Goal: Task Accomplishment & Management: Complete application form

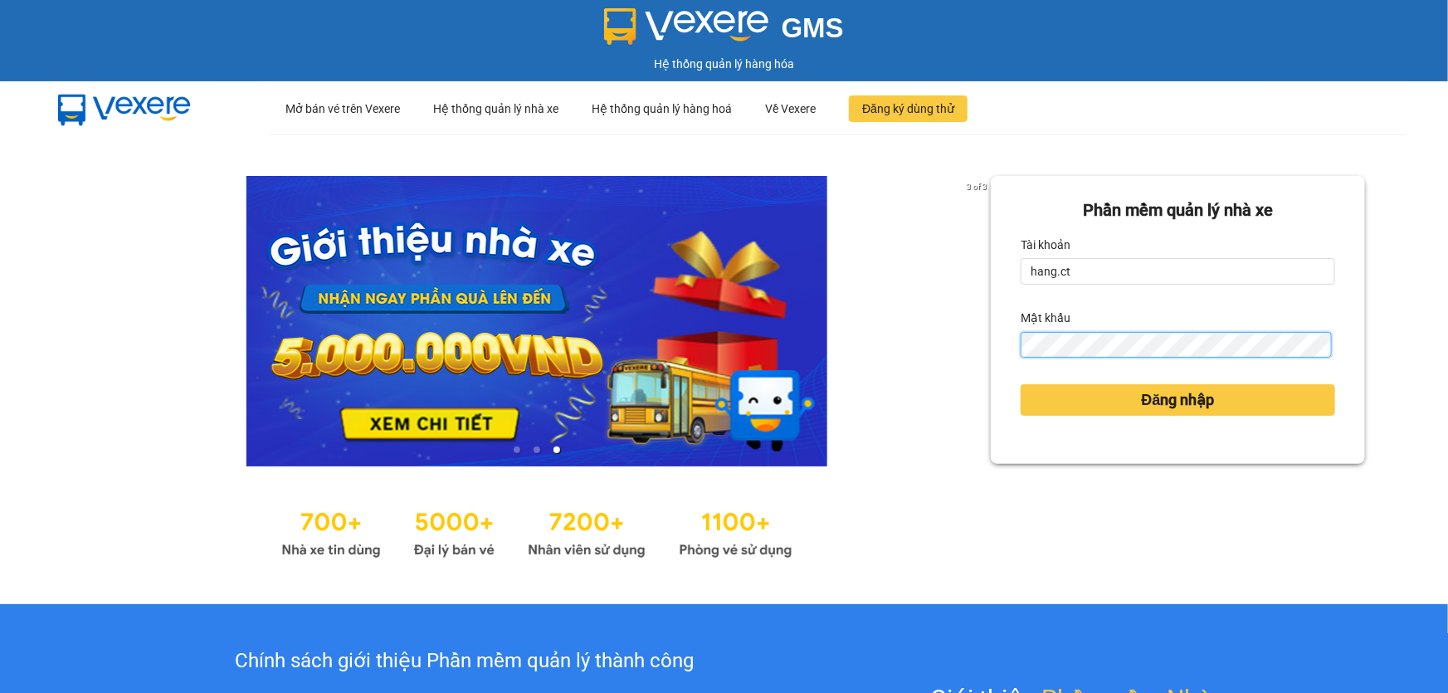
click at [809, 357] on div "3 of 3 Phần mềm quản lý nhà xe Tài khoản hang.ct Mật khẩu Đăng nhập" at bounding box center [724, 369] width 1448 height 470
click at [757, 312] on div "3 of 3 Phần mềm quản lý nhà xe Tài khoản hang.ct Mật khẩu Đăng nhập" at bounding box center [724, 369] width 1448 height 470
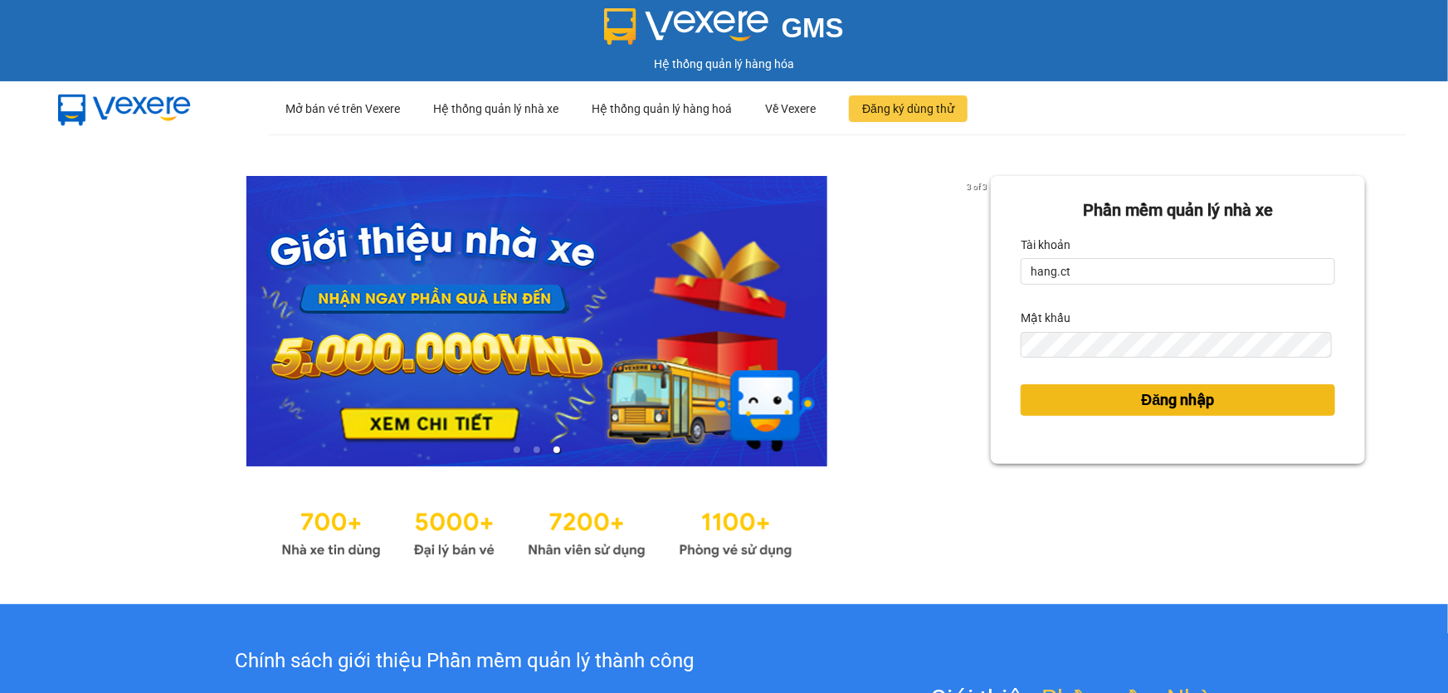
click at [1146, 394] on span "Đăng nhập" at bounding box center [1178, 399] width 73 height 23
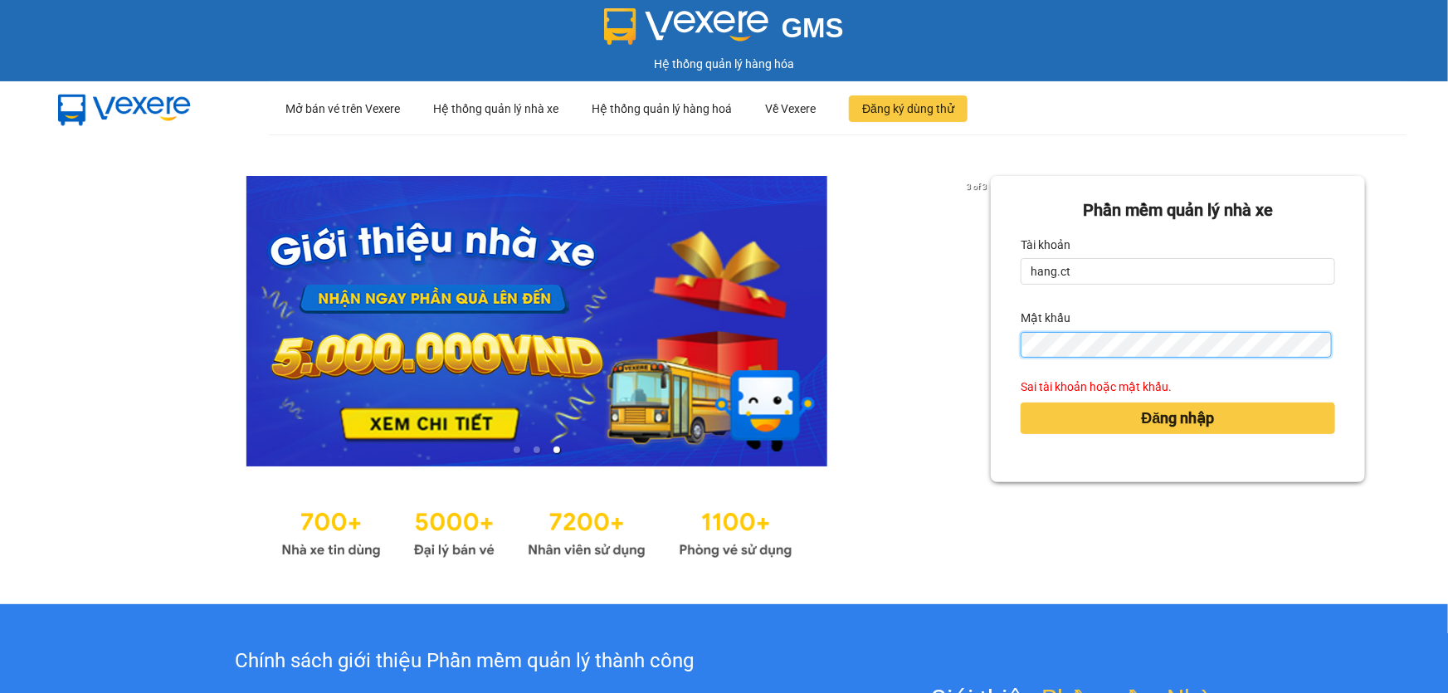
click at [911, 352] on div "3 of 3 Phần mềm quản lý nhà xe Tài khoản hang.ct Mật khẩu Sai tài khoản hoặc mậ…" at bounding box center [724, 369] width 1448 height 470
click at [1097, 266] on input "hang.ct" at bounding box center [1178, 271] width 315 height 27
drag, startPoint x: 940, startPoint y: 279, endPoint x: 862, endPoint y: 280, distance: 78.0
click at [862, 280] on div "3 of 3 Phần mềm quản lý nhà xe Tài khoản hang.ct Mật khẩu Sai tài khoản hoặc mậ…" at bounding box center [724, 369] width 1448 height 470
type input "hang.c"
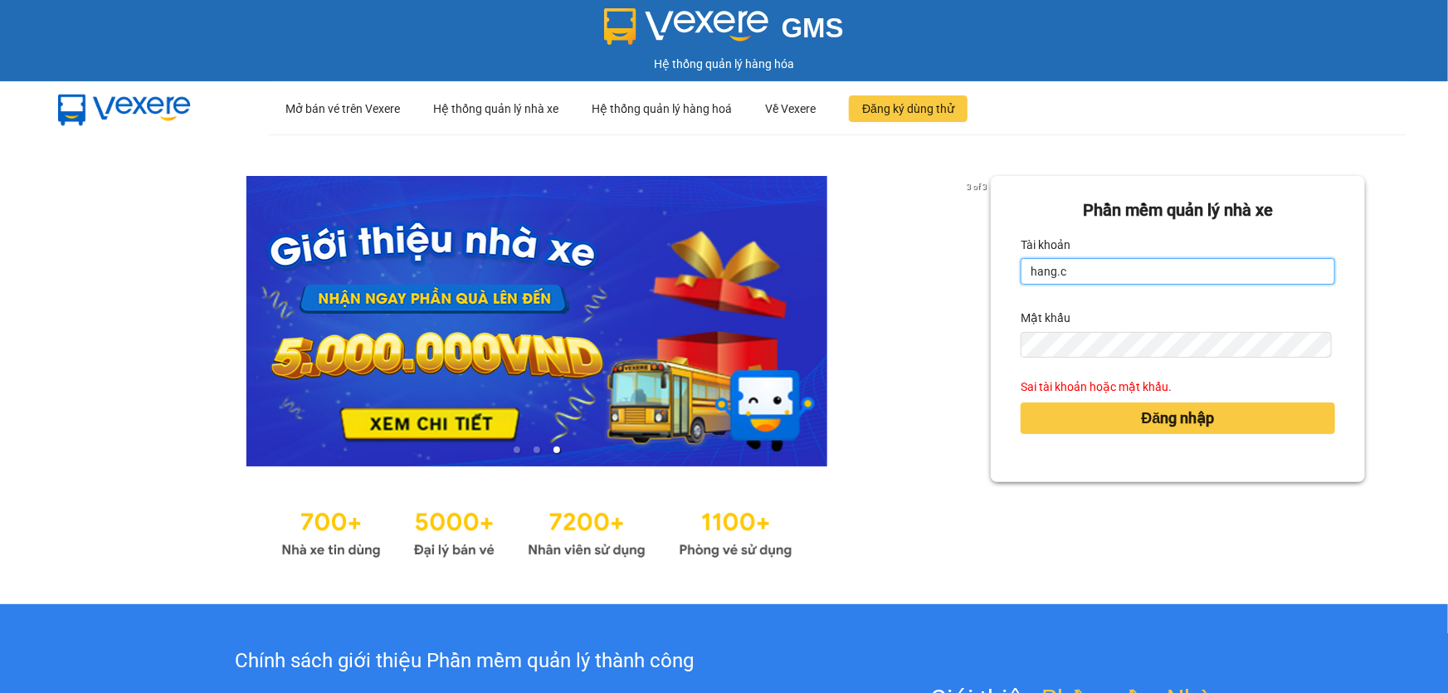
click at [1079, 271] on input "hang.c" at bounding box center [1178, 271] width 315 height 27
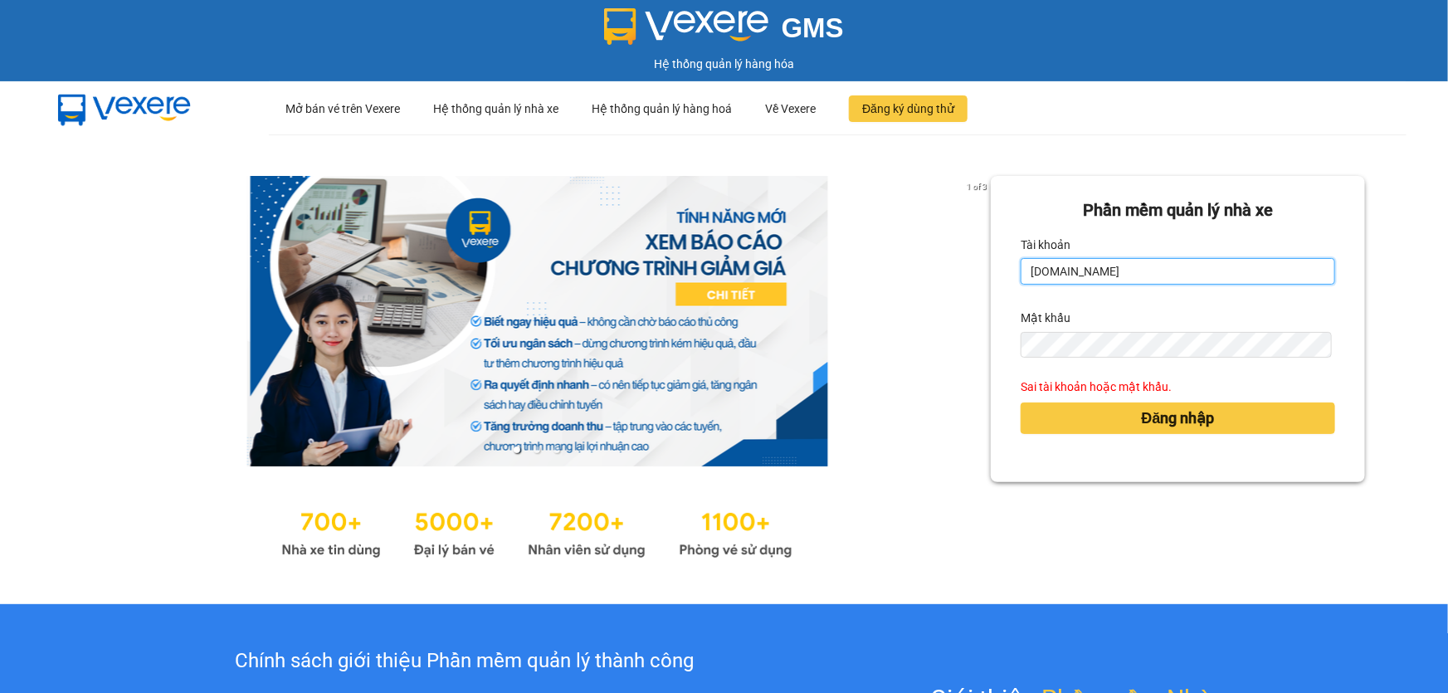
click at [1102, 276] on input "[DOMAIN_NAME]" at bounding box center [1178, 271] width 315 height 27
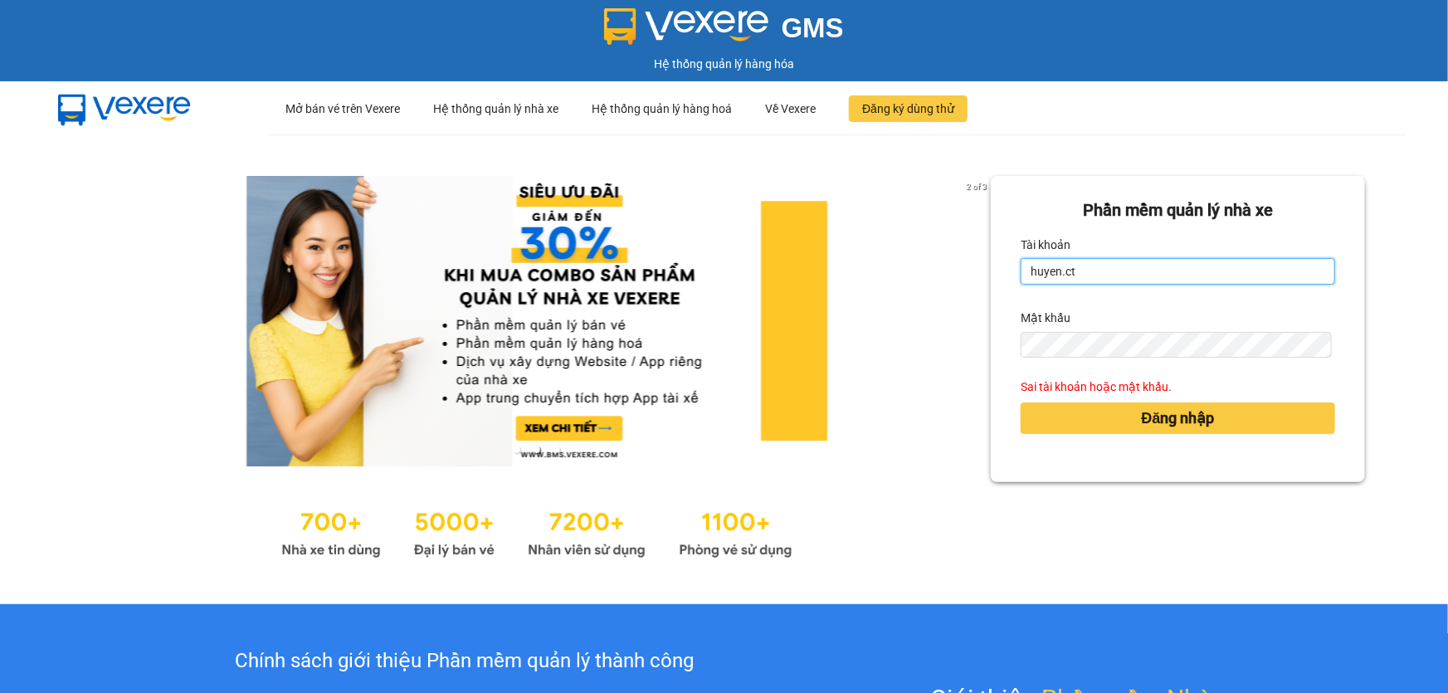
type input "huyen.ct"
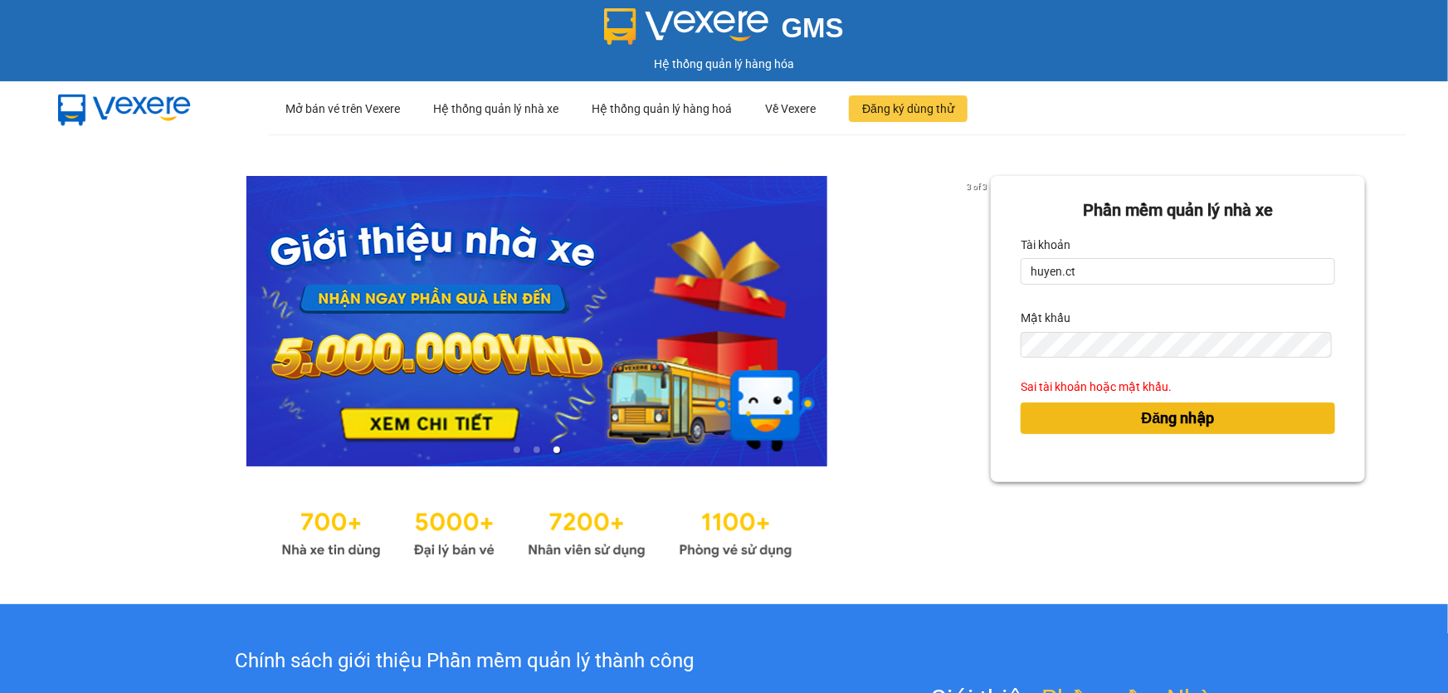
click at [1100, 418] on button "Đăng nhập" at bounding box center [1178, 419] width 315 height 32
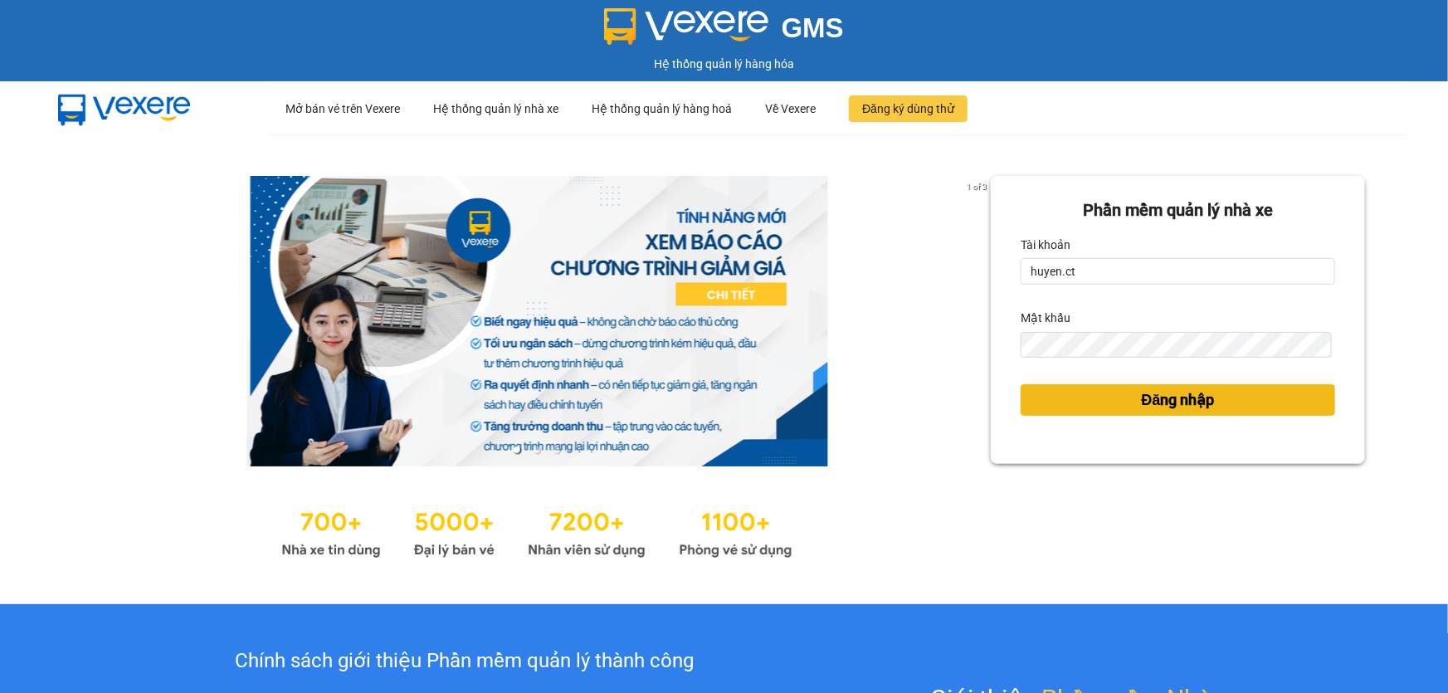
click at [1096, 416] on div "Đăng nhập" at bounding box center [1178, 400] width 315 height 45
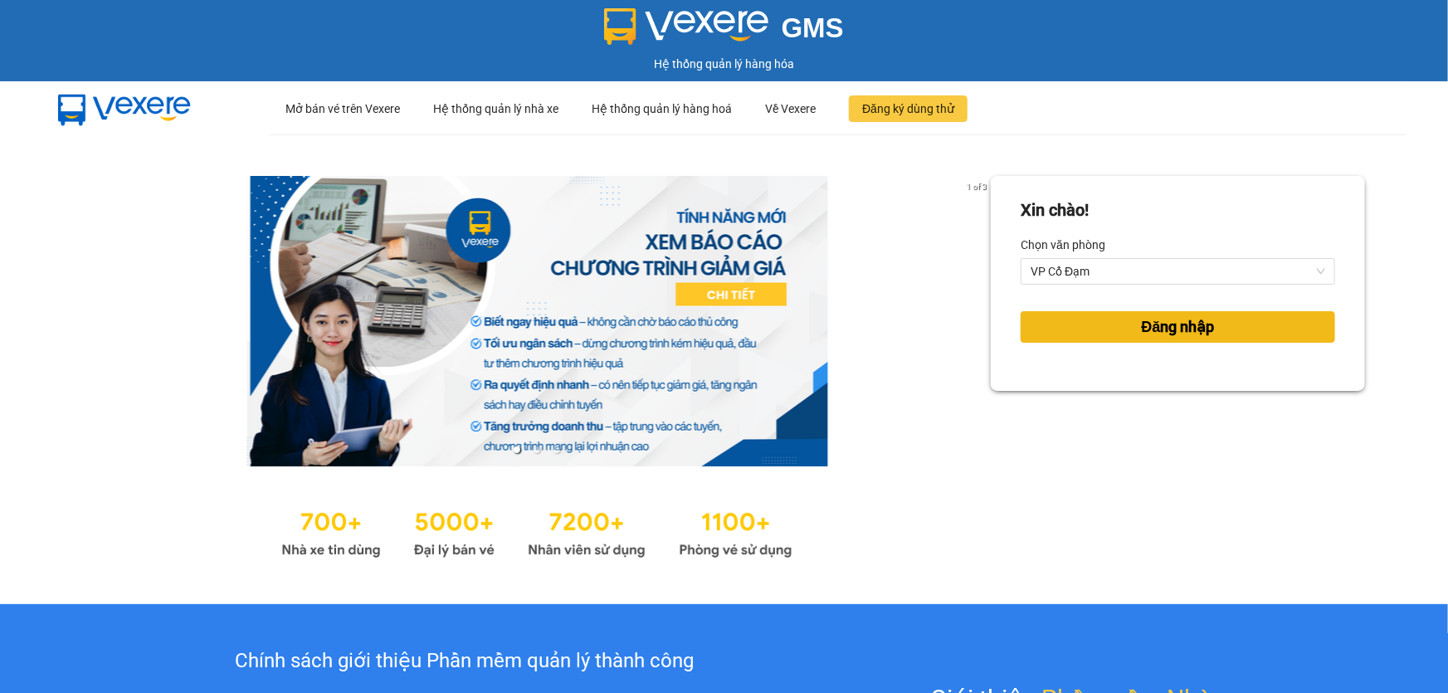
click at [1143, 340] on button "Đăng nhập" at bounding box center [1178, 327] width 315 height 32
click at [1145, 334] on body "GMS Hệ thống quản lý hàng hóa ··· Mở bán vé trên Vexere ··· Hệ thống quản lý nh…" at bounding box center [724, 346] width 1448 height 693
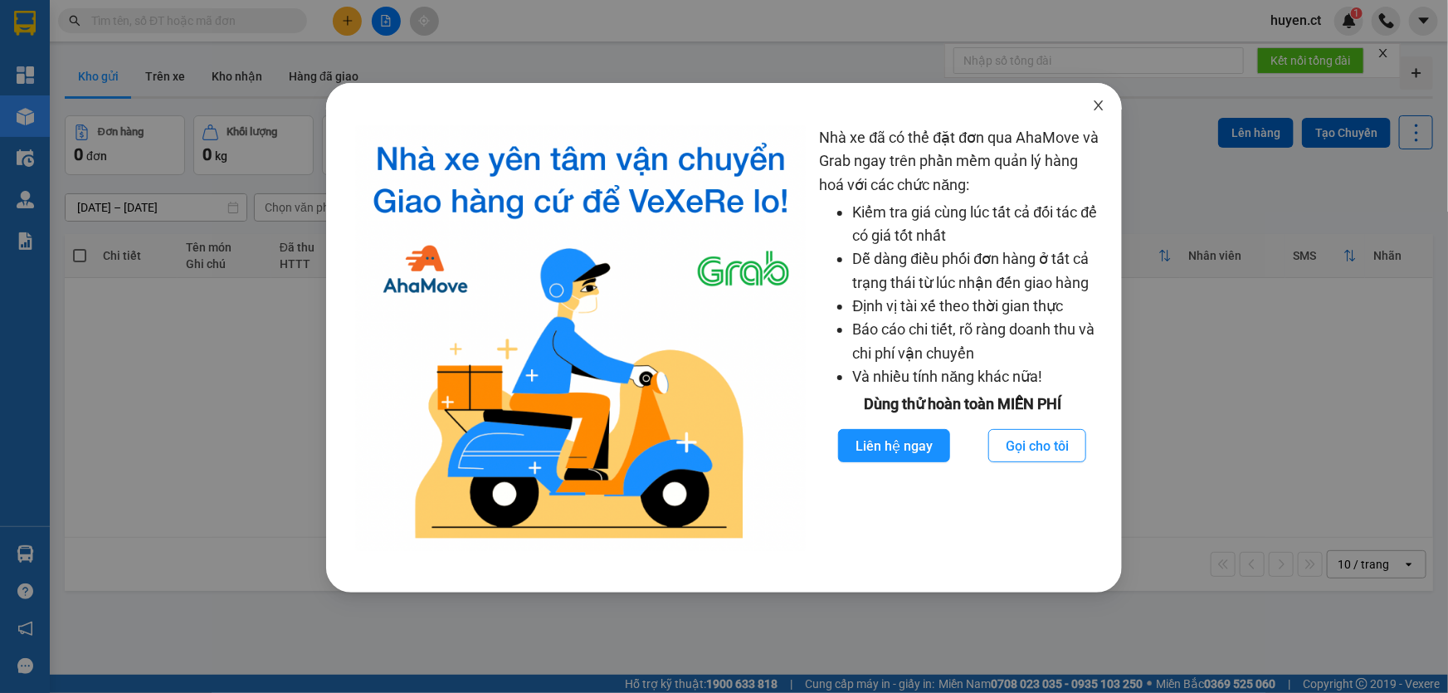
click at [1099, 112] on icon "close" at bounding box center [1098, 105] width 13 height 13
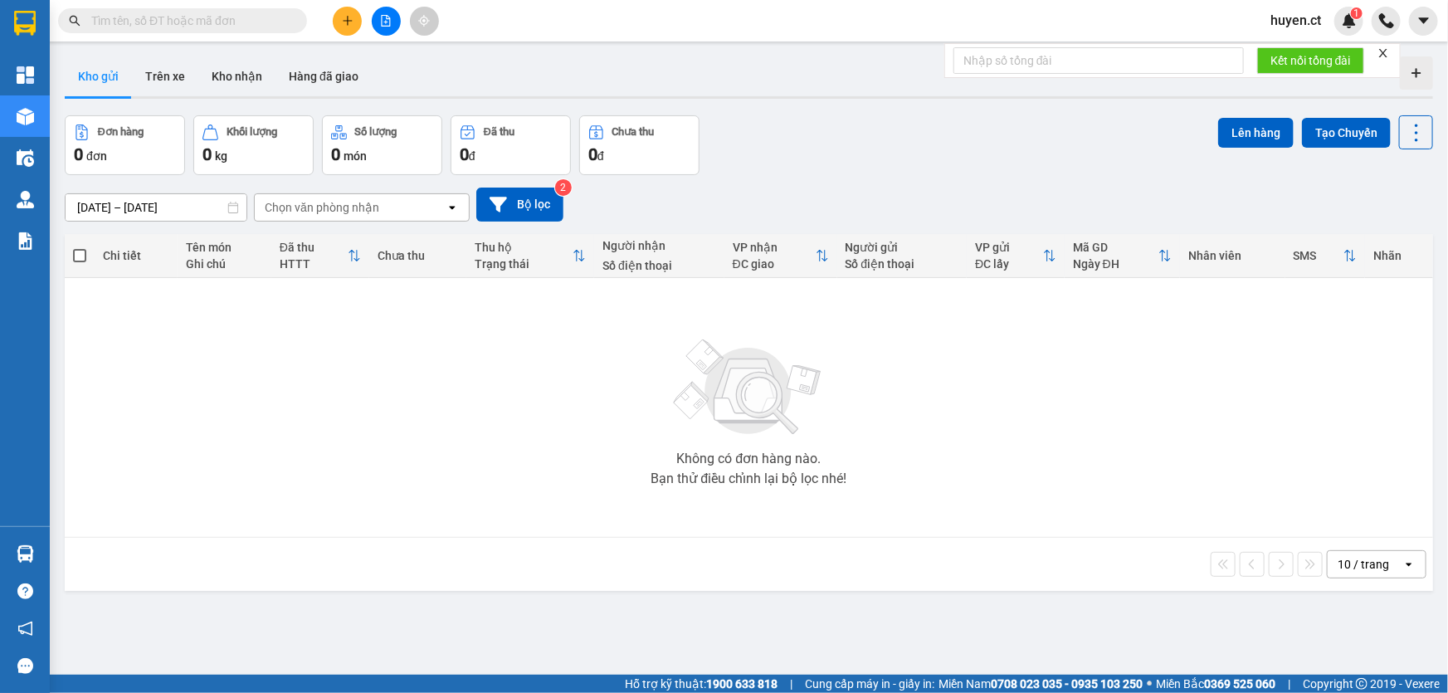
click at [173, 12] on input "text" at bounding box center [189, 21] width 196 height 18
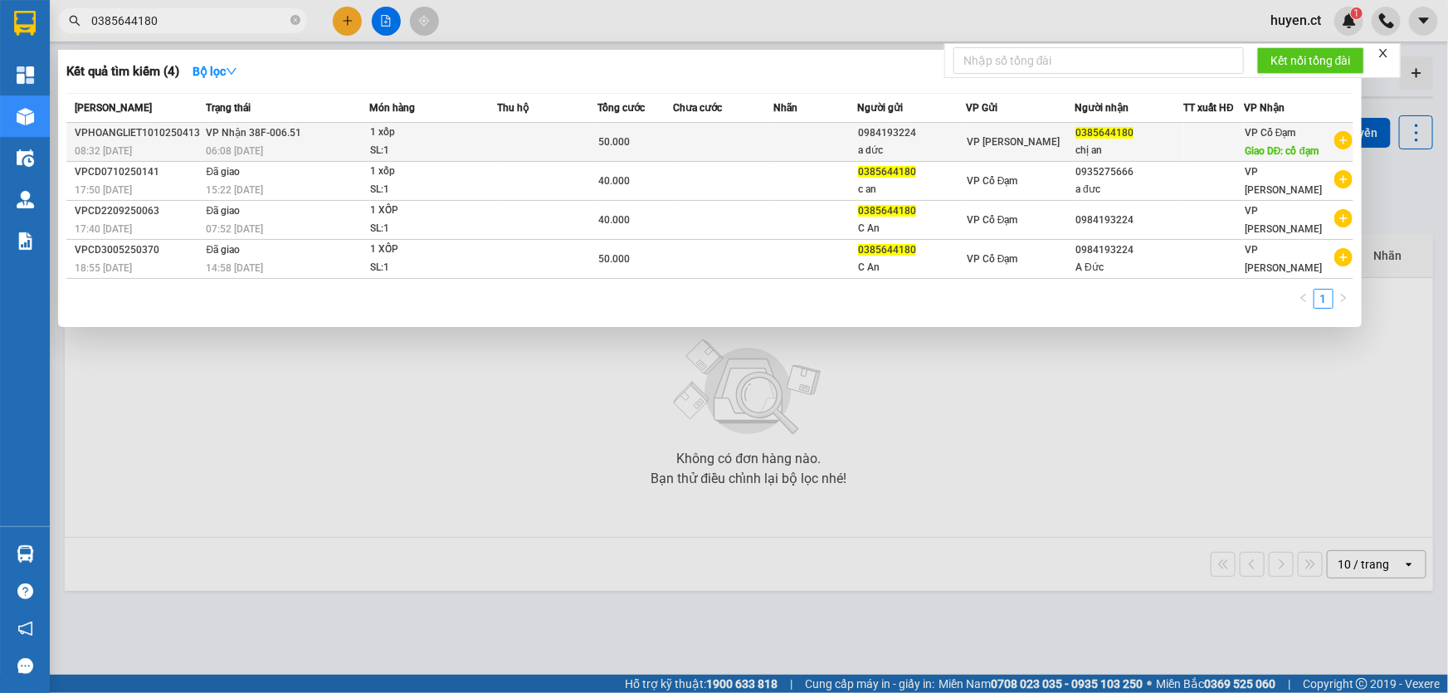
type input "0385644180"
click at [1018, 136] on span "VP [PERSON_NAME]" at bounding box center [1013, 142] width 93 height 12
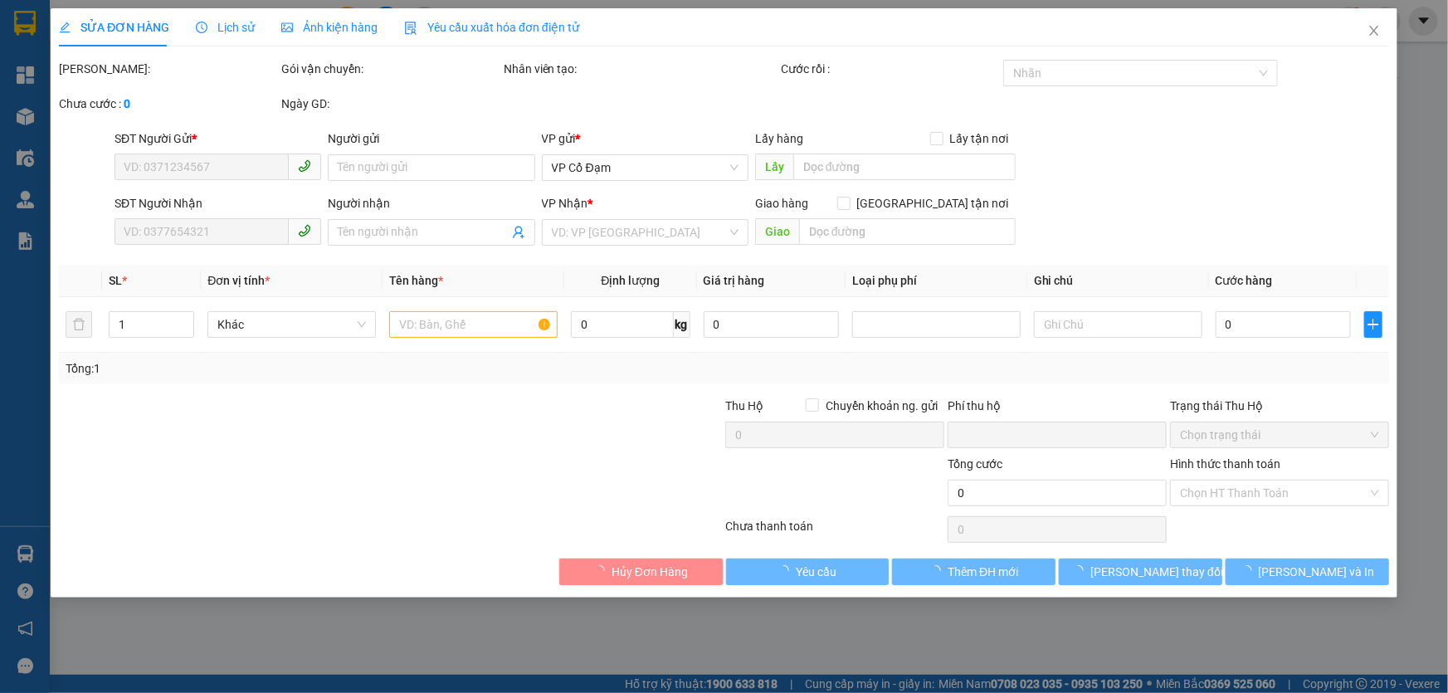
type input "0984193224"
type input "a dức"
type input "0385644180"
type input "chị an"
type input "cổ đạm"
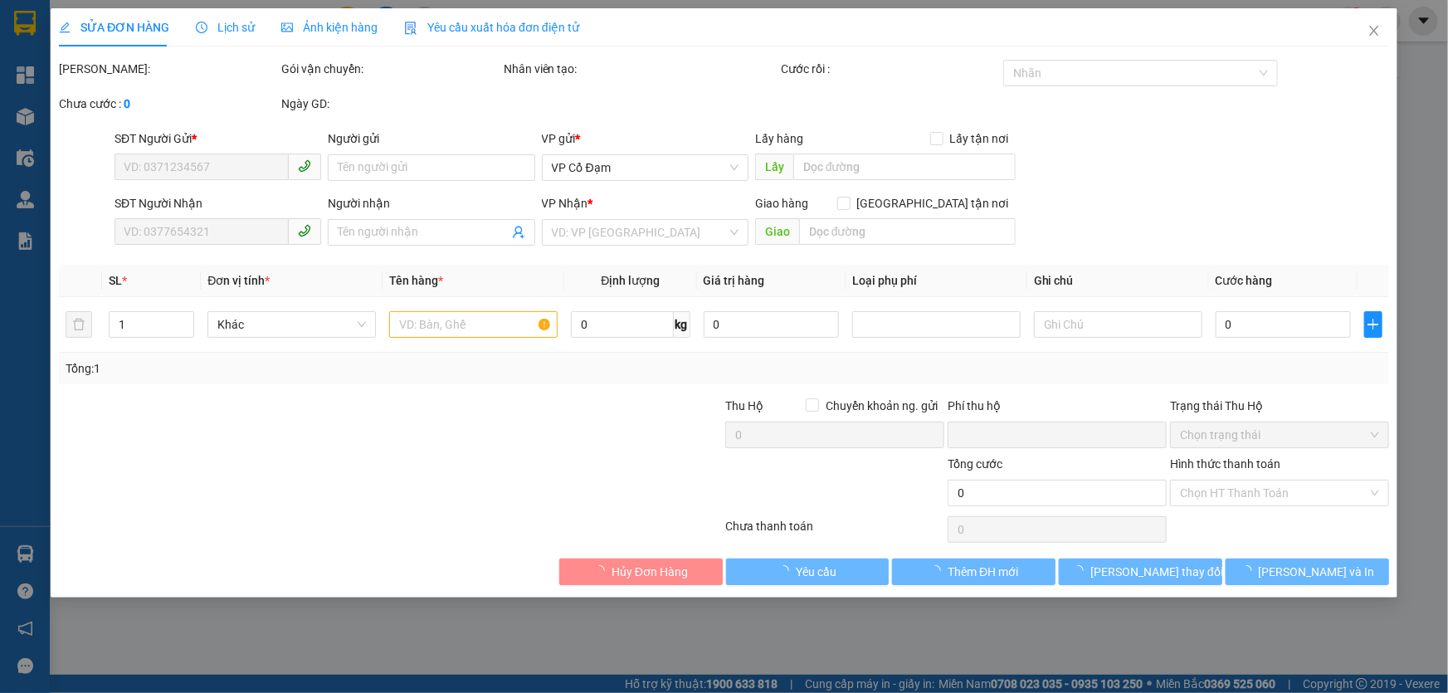
type input "0"
type input "50.000"
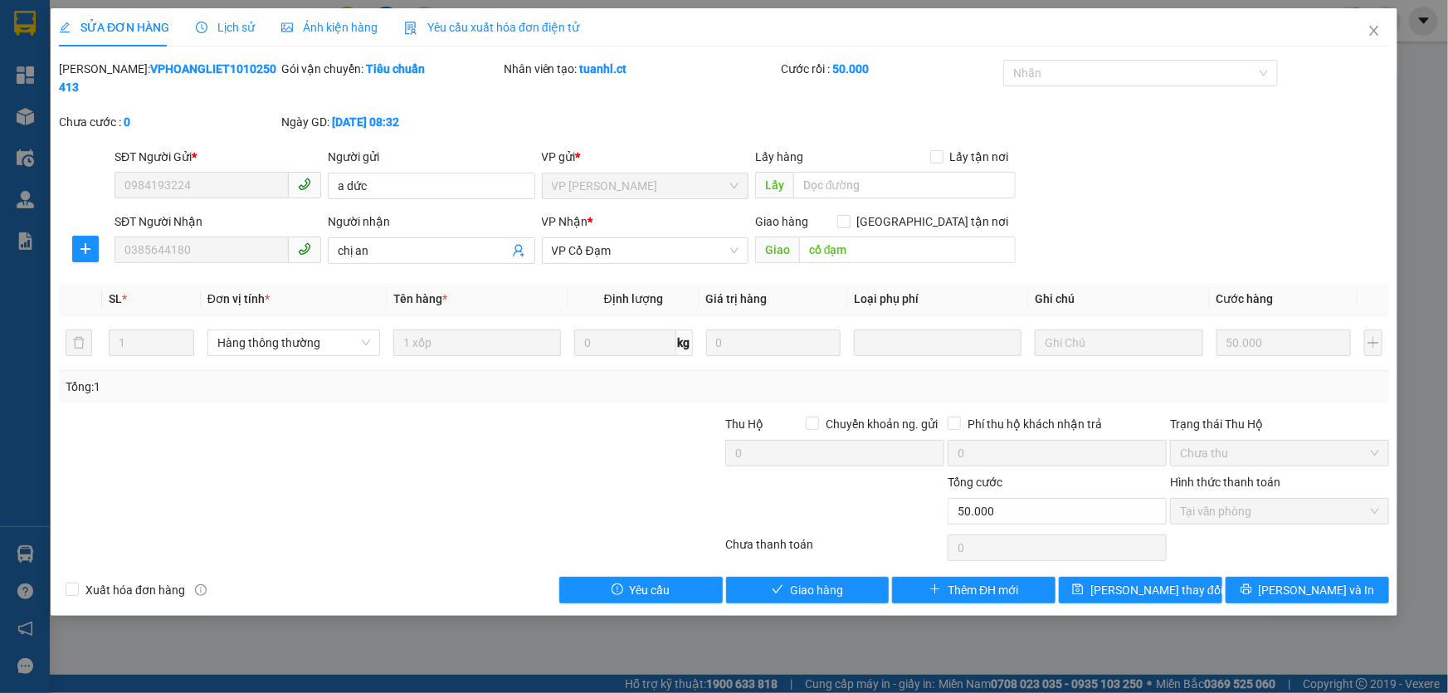
click at [230, 22] on span "Lịch sử" at bounding box center [225, 27] width 59 height 13
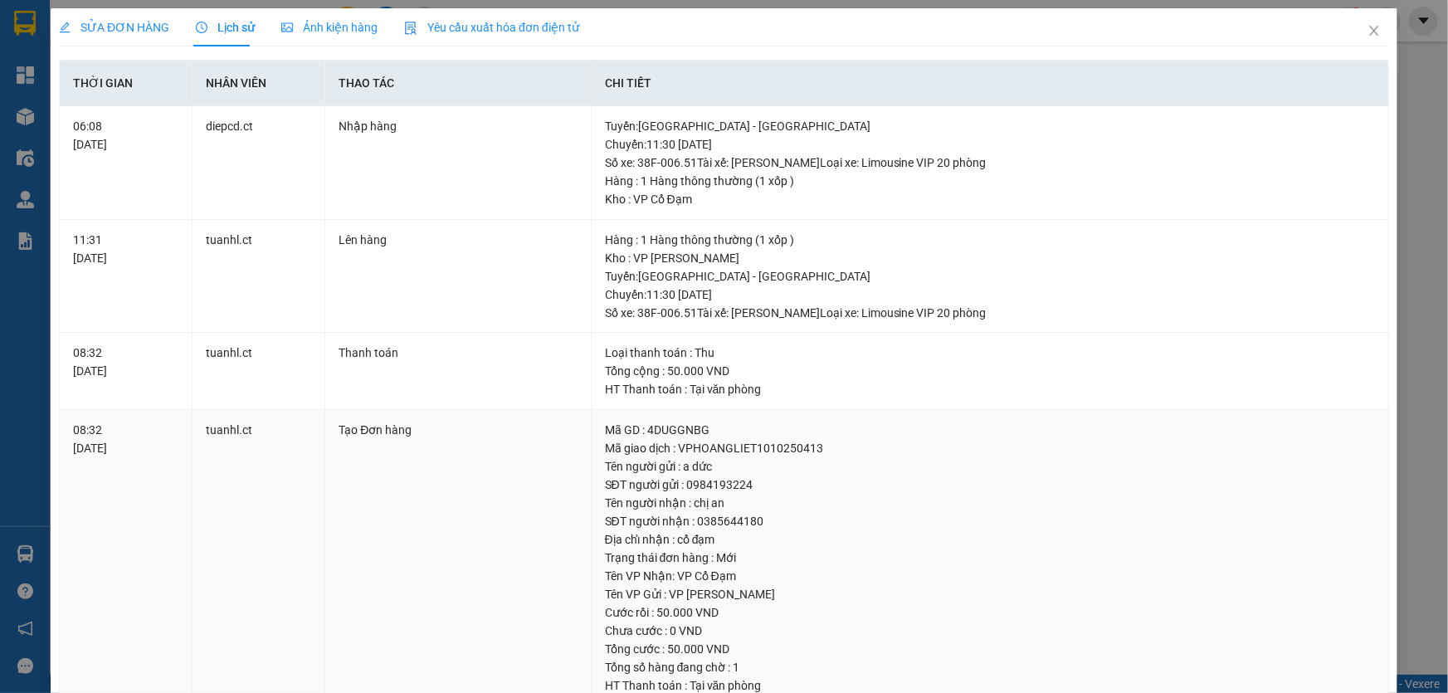
drag, startPoint x: 138, startPoint y: 489, endPoint x: 433, endPoint y: 606, distance: 317.8
click at [433, 608] on td "Tạo Đơn hàng" at bounding box center [458, 604] width 266 height 388
click at [1369, 39] on span "Close" at bounding box center [1374, 31] width 46 height 46
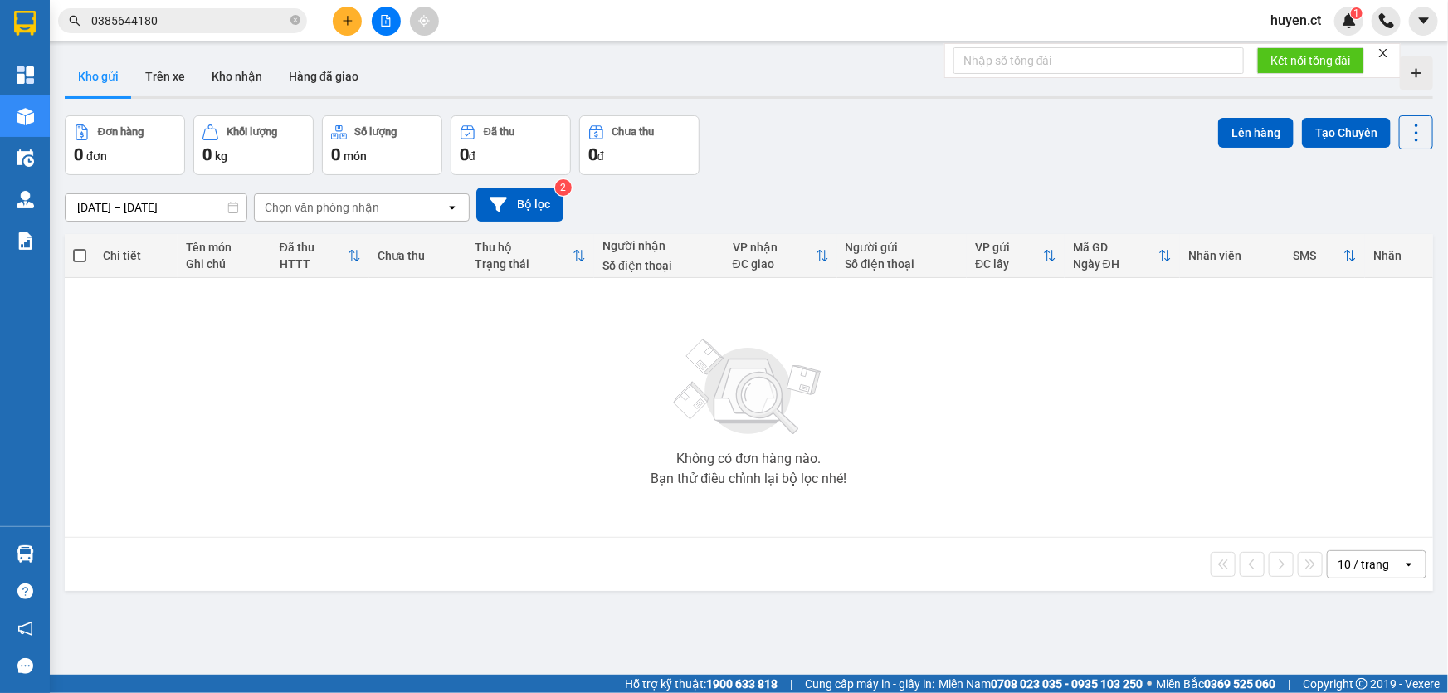
click at [243, 17] on input "0385644180" at bounding box center [189, 21] width 196 height 18
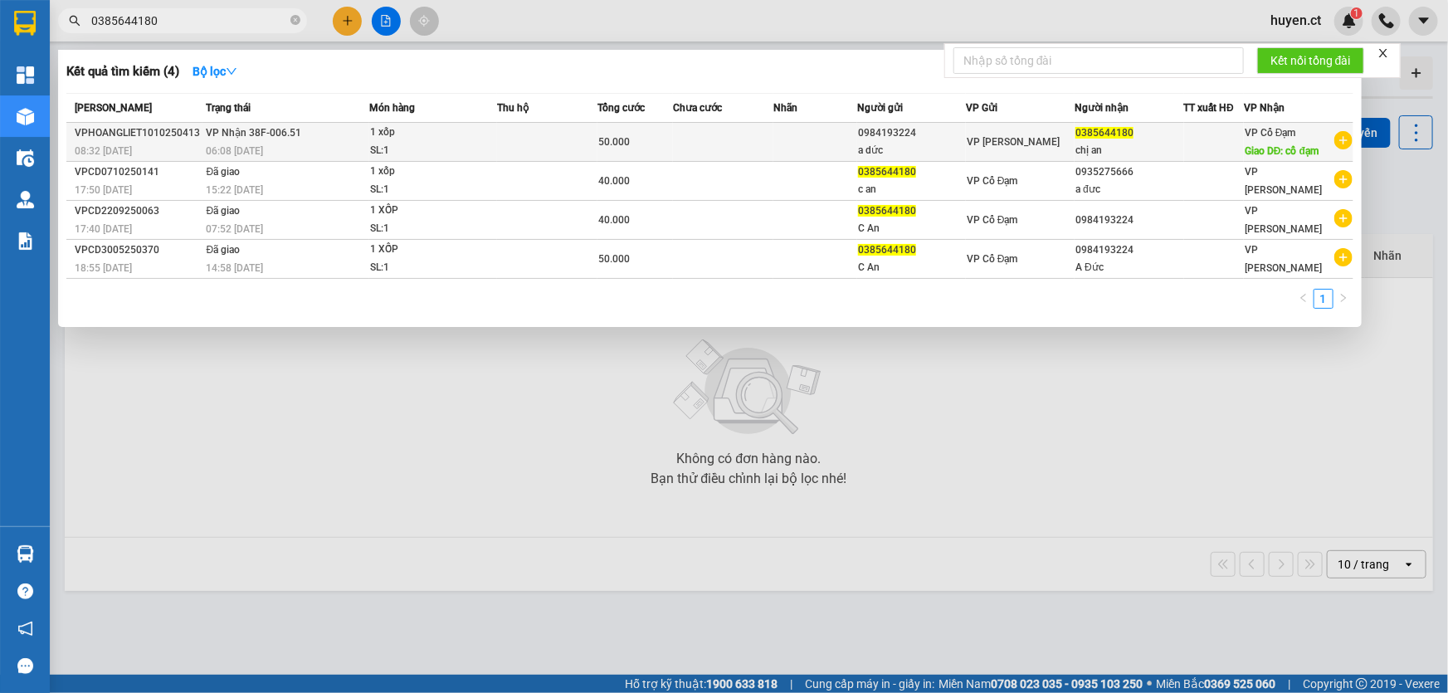
click at [968, 136] on span "VP [PERSON_NAME]" at bounding box center [1013, 142] width 93 height 12
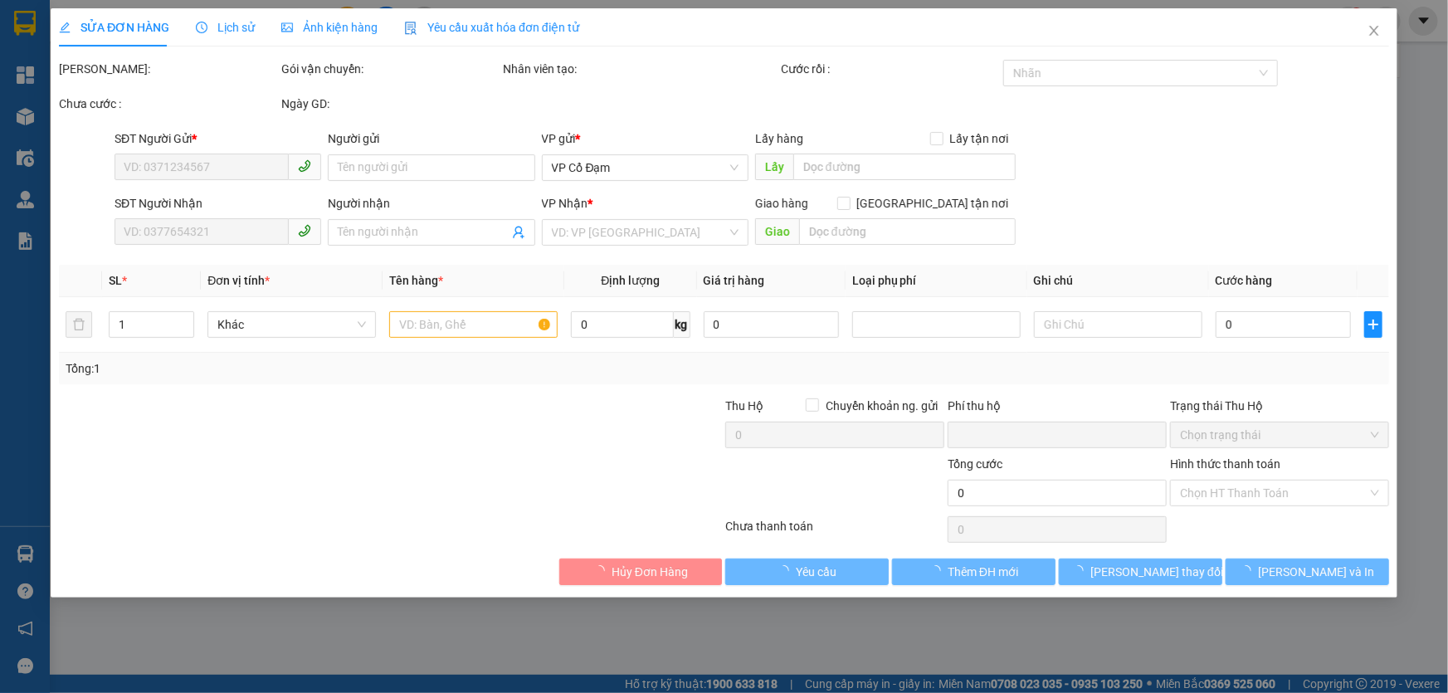
type input "0984193224"
type input "a dức"
type input "0385644180"
type input "chị an"
type input "cổ đạm"
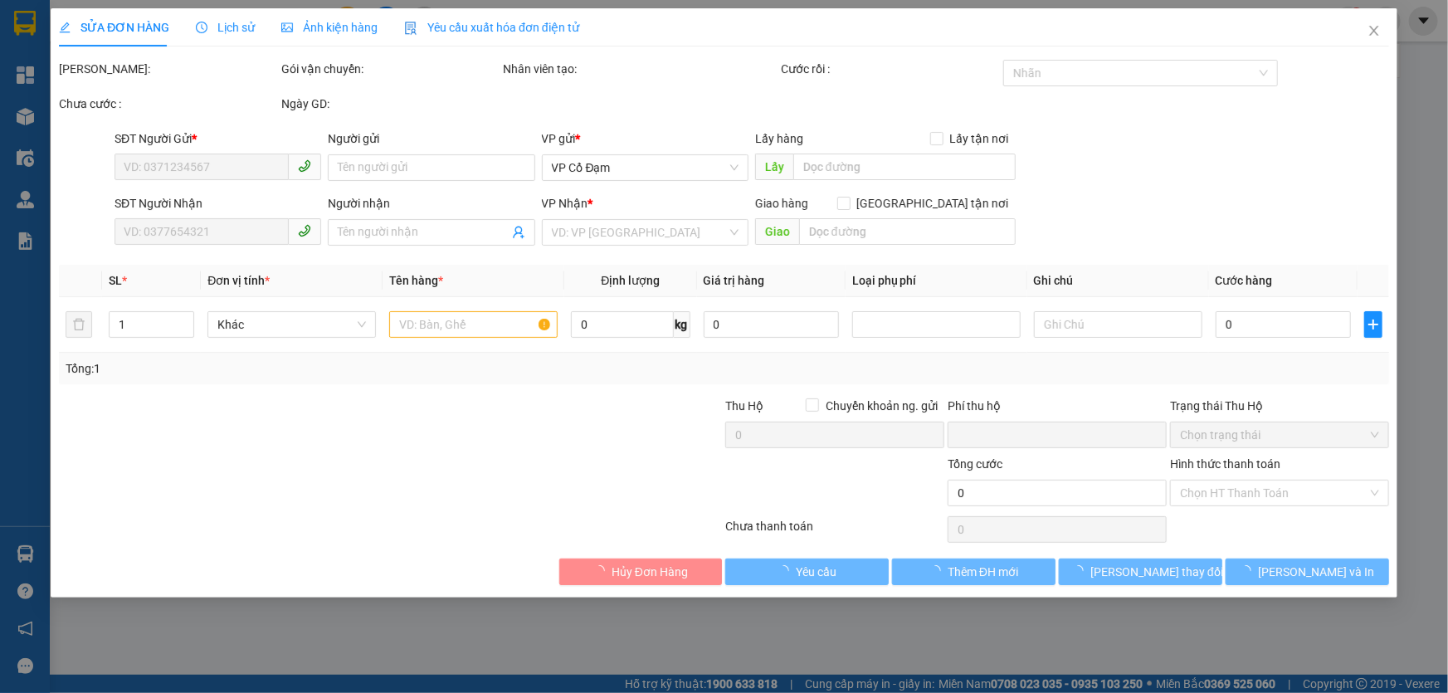
type input "0"
type input "50.000"
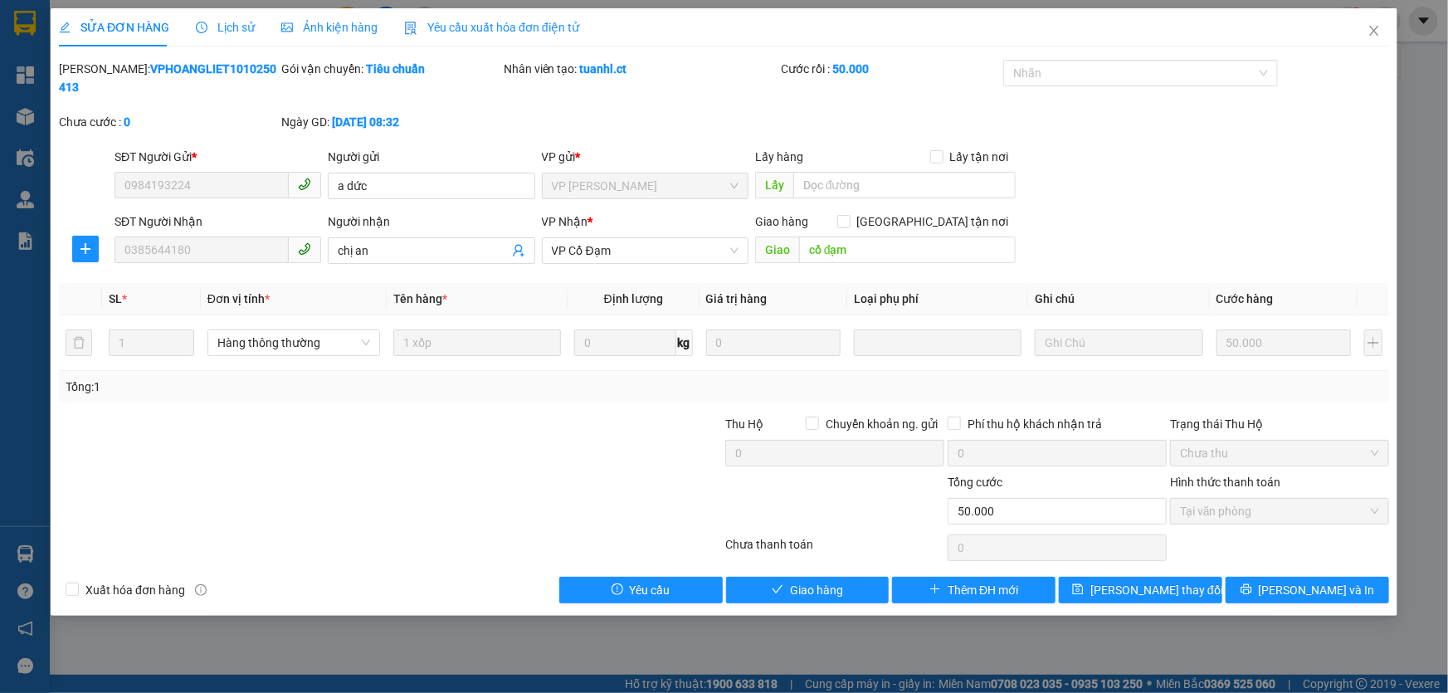
click at [253, 36] on div "SỬA ĐƠN HÀNG Lịch sử Ảnh kiện hàng Yêu cầu xuất hóa đơn điện tử" at bounding box center [319, 27] width 520 height 38
click at [236, 21] on span "Lịch sử" at bounding box center [225, 27] width 59 height 13
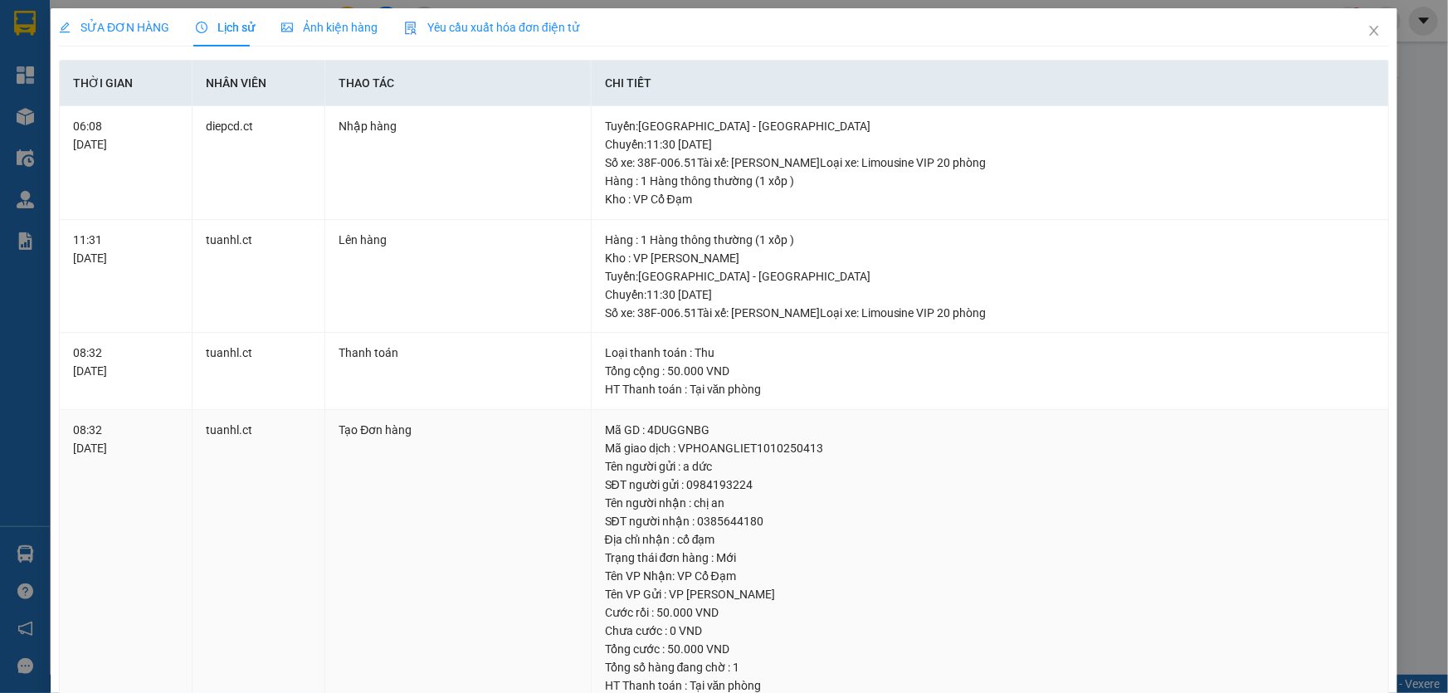
scroll to position [75, 0]
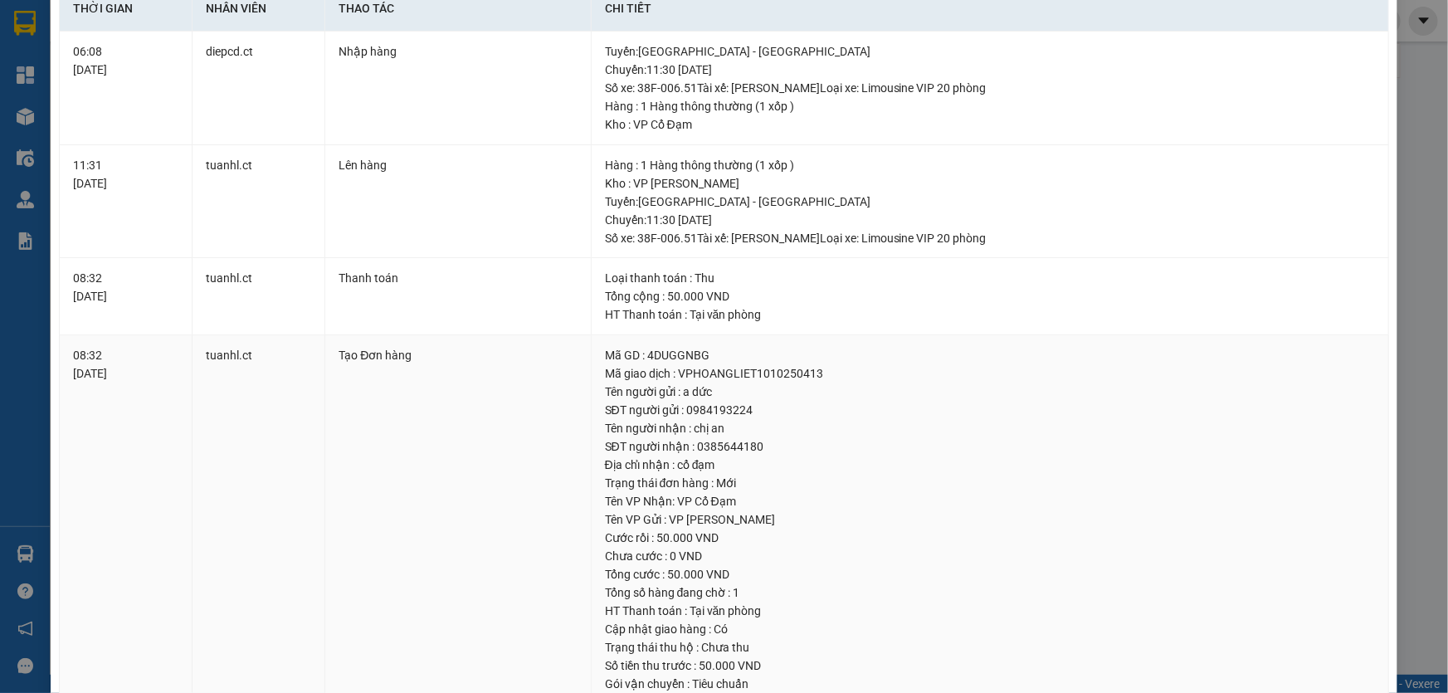
click at [725, 442] on div "SĐT người nhận : 0385644180" at bounding box center [990, 446] width 770 height 18
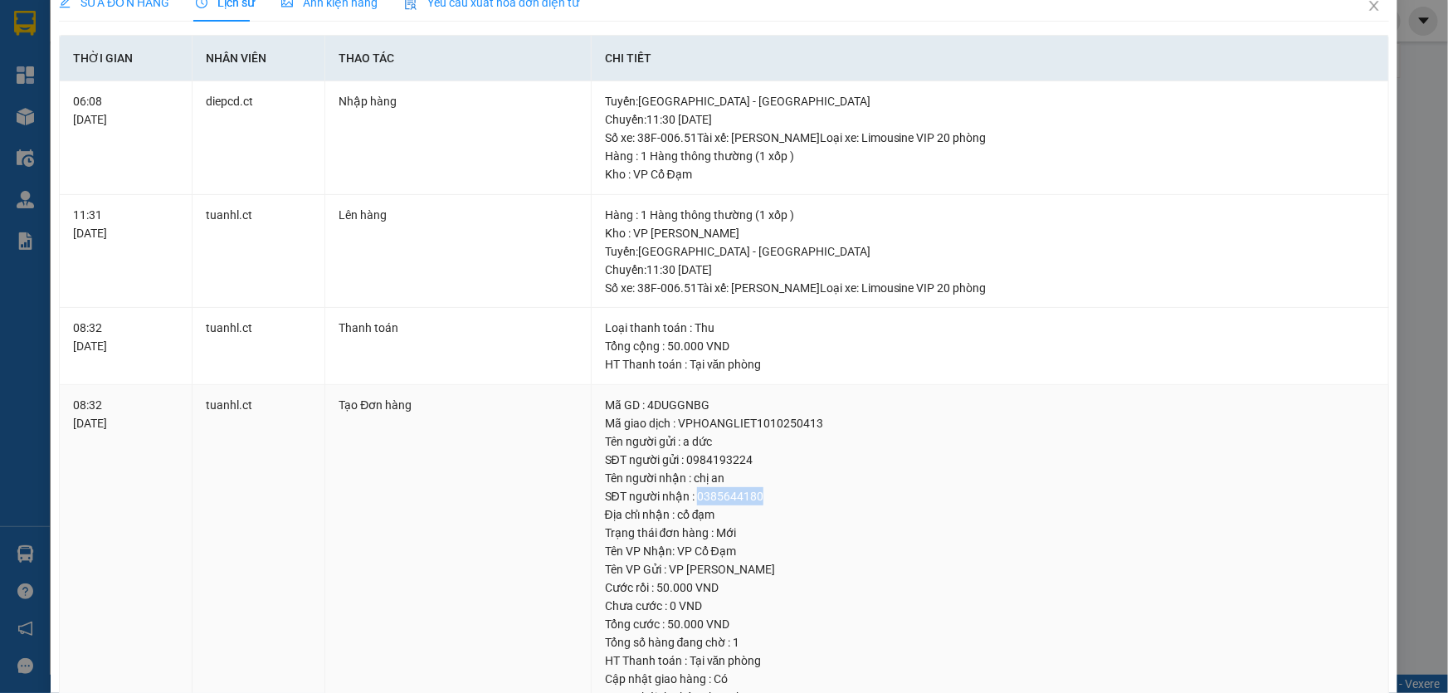
scroll to position [0, 0]
